Goal: Book appointment/travel/reservation

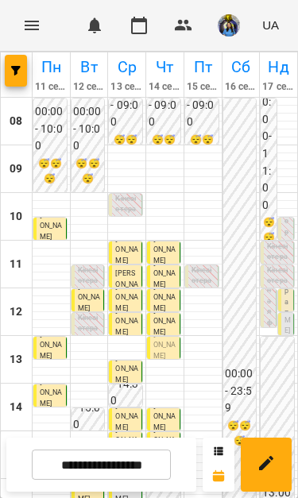
click at [127, 465] on input "**********" at bounding box center [101, 465] width 139 height 31
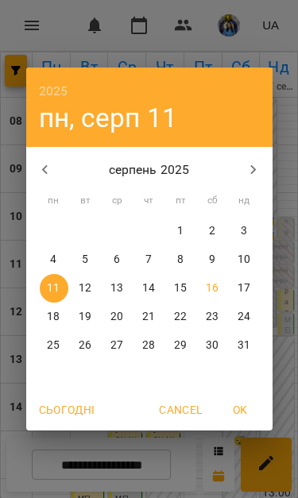
click at [47, 315] on p "18" at bounding box center [53, 317] width 13 height 16
type input "**********"
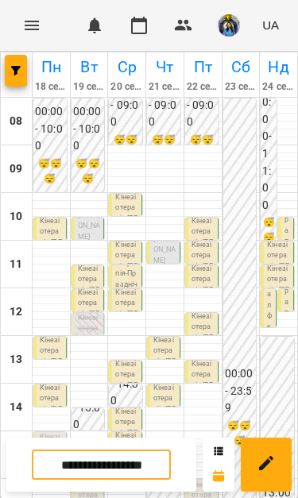
scroll to position [257, 0]
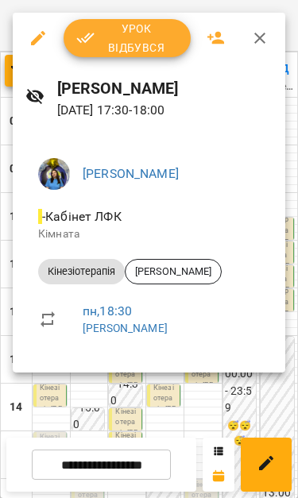
click at [163, 395] on div at bounding box center [149, 249] width 298 height 498
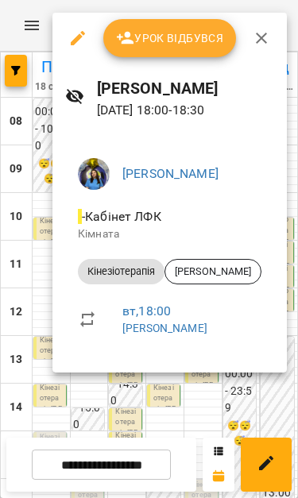
click at [194, 397] on div at bounding box center [149, 249] width 298 height 498
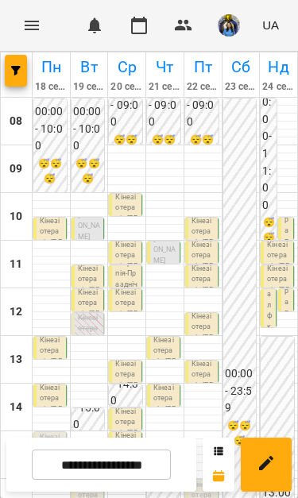
scroll to position [187, 0]
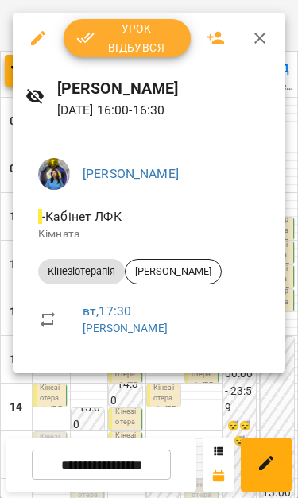
click at [153, 417] on div at bounding box center [149, 249] width 298 height 498
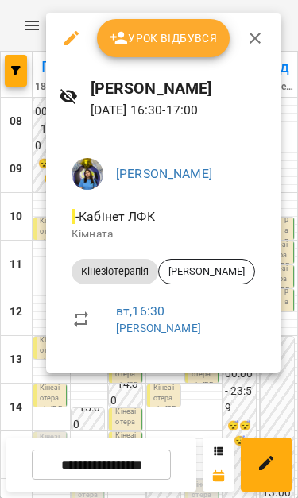
click at [195, 396] on div at bounding box center [149, 249] width 298 height 498
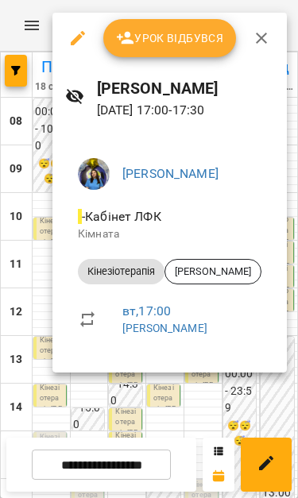
click at [209, 419] on div at bounding box center [149, 249] width 298 height 498
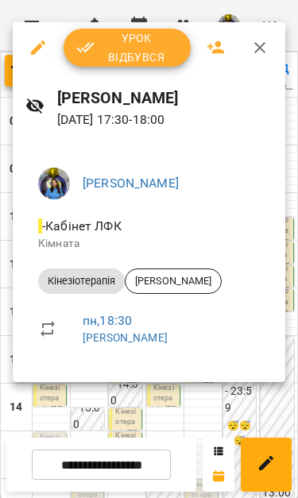
click at [153, 403] on div at bounding box center [149, 249] width 298 height 498
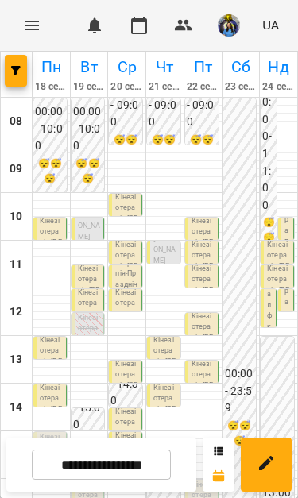
scroll to position [146, 0]
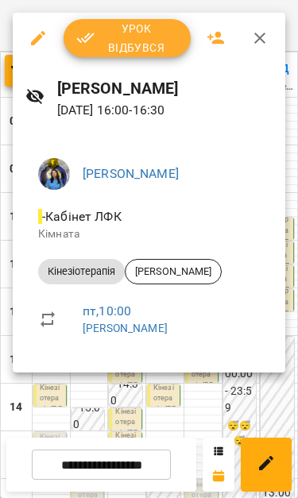
click at [197, 398] on div at bounding box center [149, 249] width 298 height 498
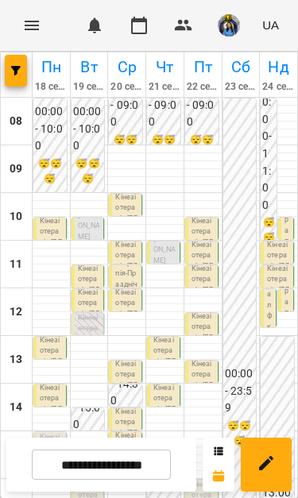
scroll to position [73, 0]
click at [54, 432] on p "Кінезіотерапія ([PERSON_NAME])" at bounding box center [51, 464] width 23 height 64
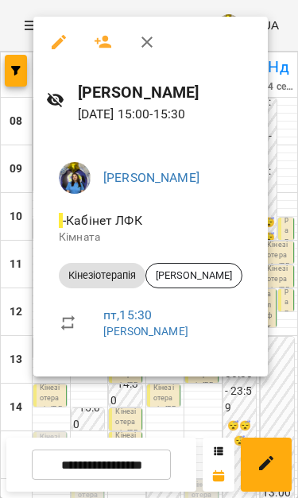
click at [174, 397] on div at bounding box center [149, 249] width 298 height 498
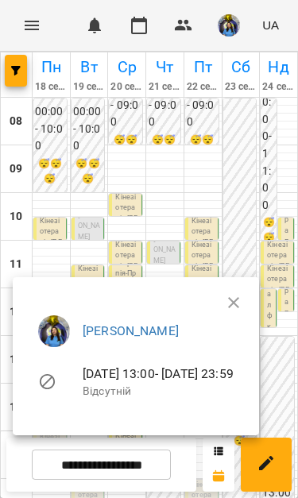
click at [243, 300] on icon "button" at bounding box center [233, 302] width 19 height 19
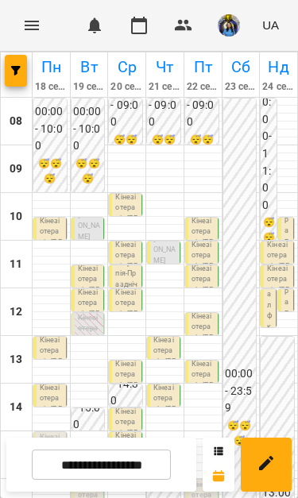
scroll to position [169, 0]
click at [52, 454] on p "Кінезіотерапія - [PERSON_NAME]" at bounding box center [51, 481] width 23 height 54
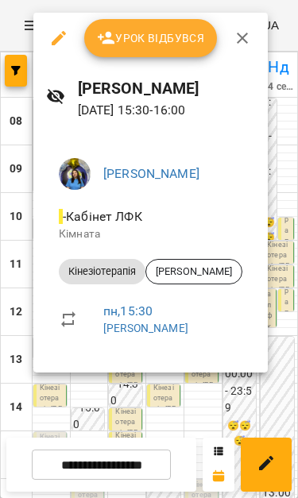
click at [96, 417] on div at bounding box center [149, 249] width 298 height 498
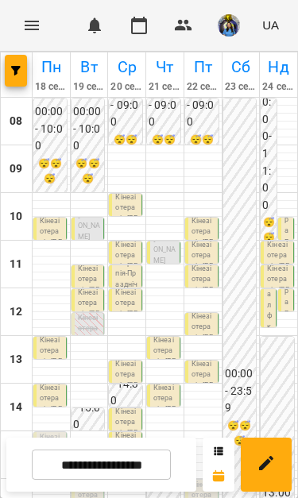
click at [48, 432] on p "Кінезіотерапія ([PERSON_NAME])" at bounding box center [51, 464] width 23 height 64
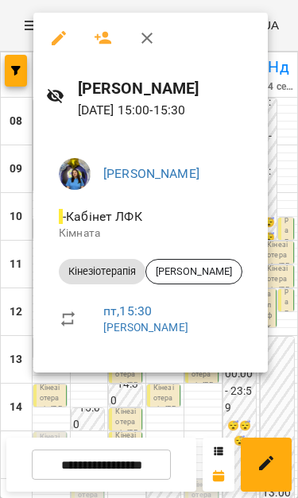
click at [129, 396] on div at bounding box center [149, 249] width 298 height 498
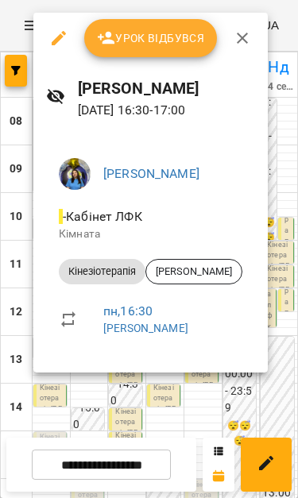
click at [129, 400] on div at bounding box center [149, 249] width 298 height 498
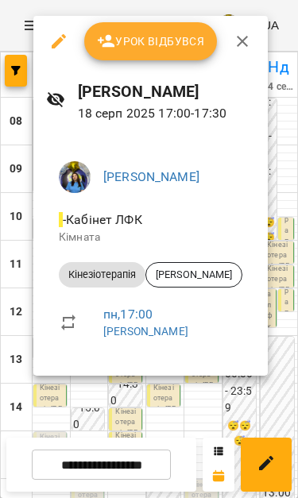
click at [193, 400] on div at bounding box center [149, 249] width 298 height 498
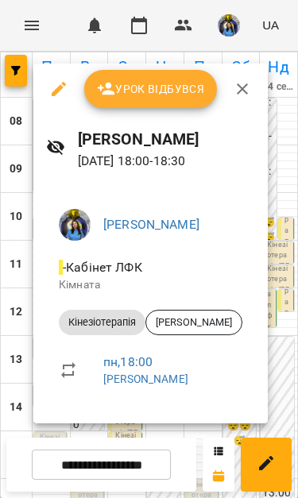
click at [265, 240] on div "[PERSON_NAME] - Кабінет ЛФК Кімната Кінезіотерапія [PERSON_NAME] , 18:00 [PERSO…" at bounding box center [150, 304] width 234 height 240
click at [235, 92] on icon "button" at bounding box center [242, 88] width 19 height 19
